Goal: Browse casually

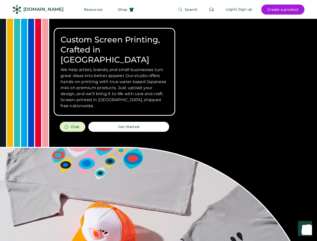
click at [158, 120] on div "Custom Screen Printing, Crafted in [GEOGRAPHIC_DATA] We help artists, brands, a…" at bounding box center [158, 178] width 317 height 319
click at [158, 130] on div "Custom Screen Printing, Crafted in [GEOGRAPHIC_DATA] We help artists, brands, a…" at bounding box center [158, 178] width 317 height 319
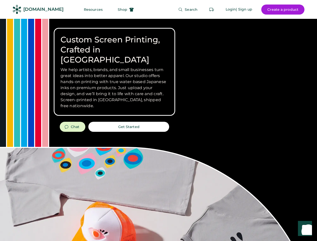
click at [158, 130] on div "Custom Screen Printing, Crafted in [GEOGRAPHIC_DATA] We help artists, brands, a…" at bounding box center [158, 178] width 317 height 319
click at [114, 72] on h3 "We help artists, brands, and small businesses turn great ideas into better appa…" at bounding box center [114, 88] width 108 height 42
click at [114, 67] on h3 "We help artists, brands, and small businesses turn great ideas into better appa…" at bounding box center [114, 88] width 108 height 42
click at [114, 45] on h1 "Custom Screen Printing, Crafted in [GEOGRAPHIC_DATA]" at bounding box center [114, 50] width 108 height 30
